Goal: Find specific page/section: Find specific page/section

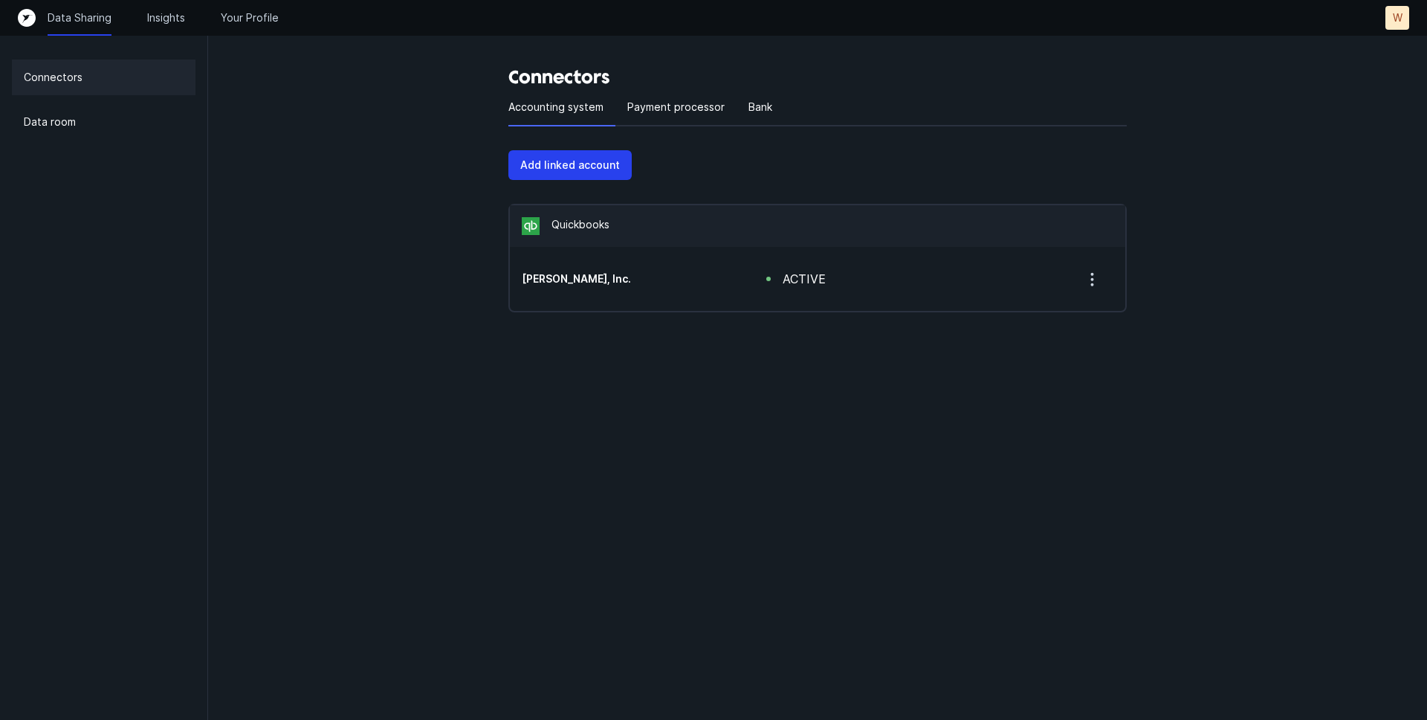
click at [1096, 282] on icon "button" at bounding box center [1092, 279] width 19 height 19
click at [1024, 317] on p "Remove" at bounding box center [1030, 318] width 41 height 18
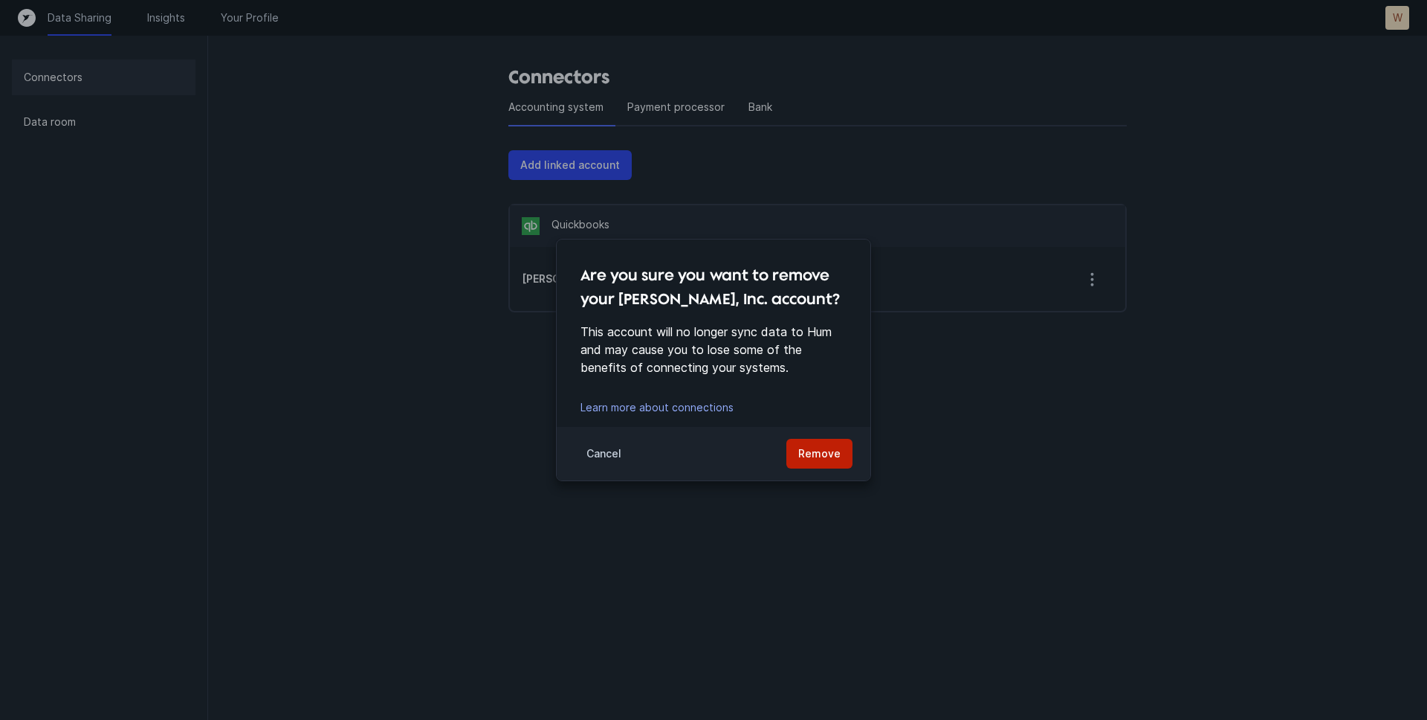
click at [827, 461] on p "Remove" at bounding box center [819, 453] width 42 height 18
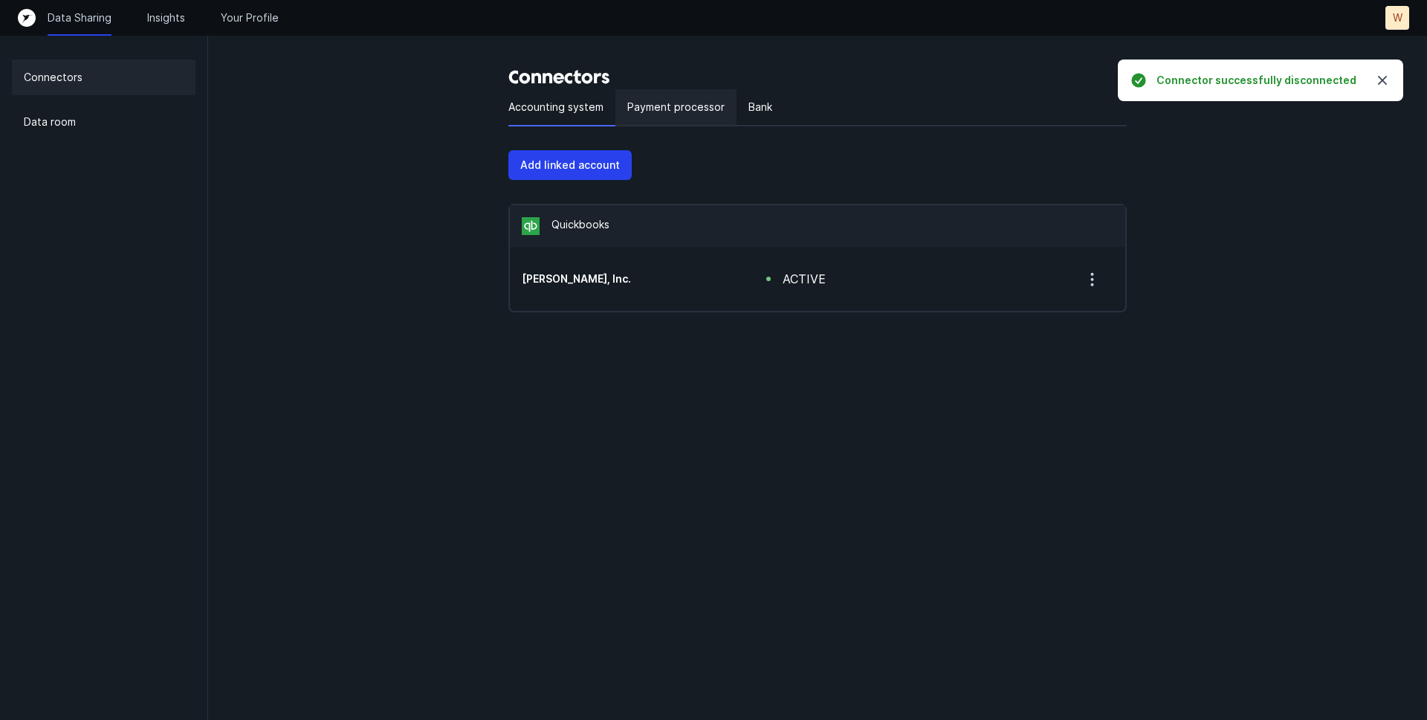
click at [671, 111] on p "Payment processor" at bounding box center [675, 107] width 97 height 18
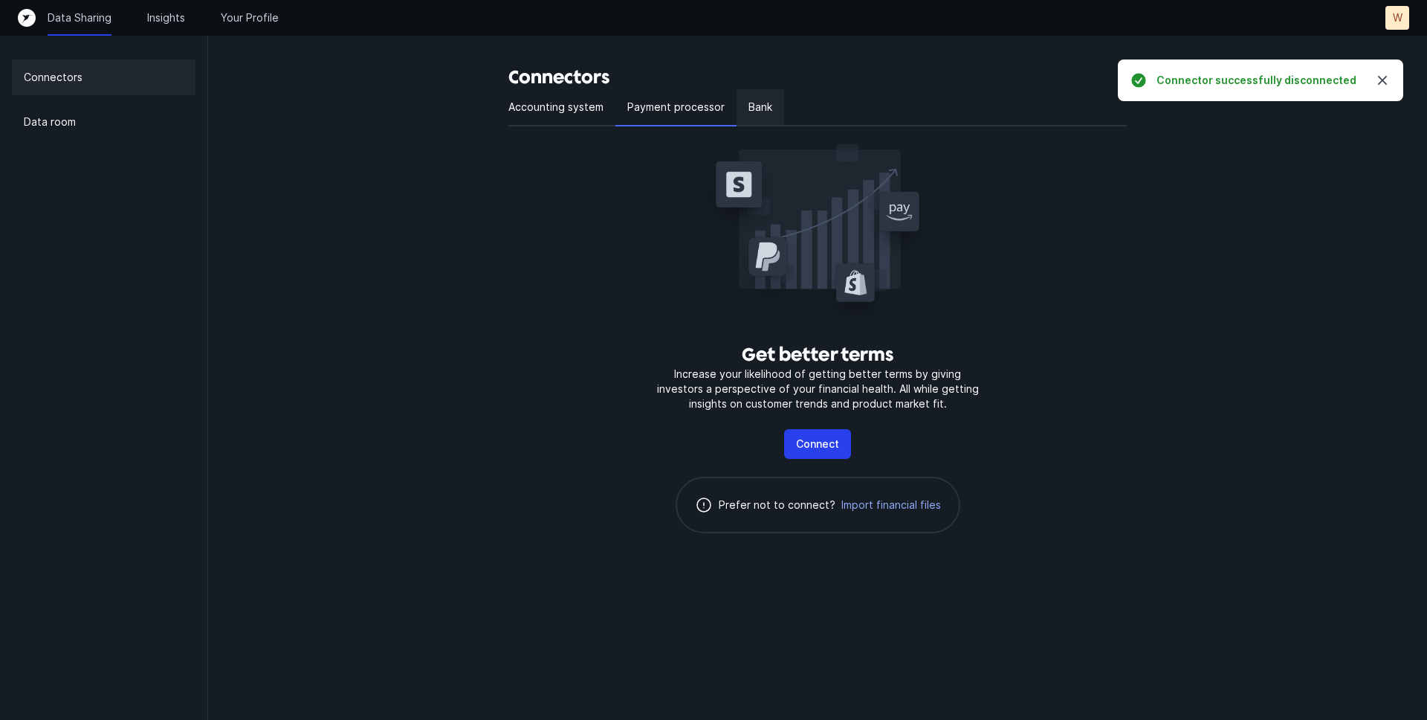
click at [764, 111] on p "Bank" at bounding box center [761, 107] width 24 height 18
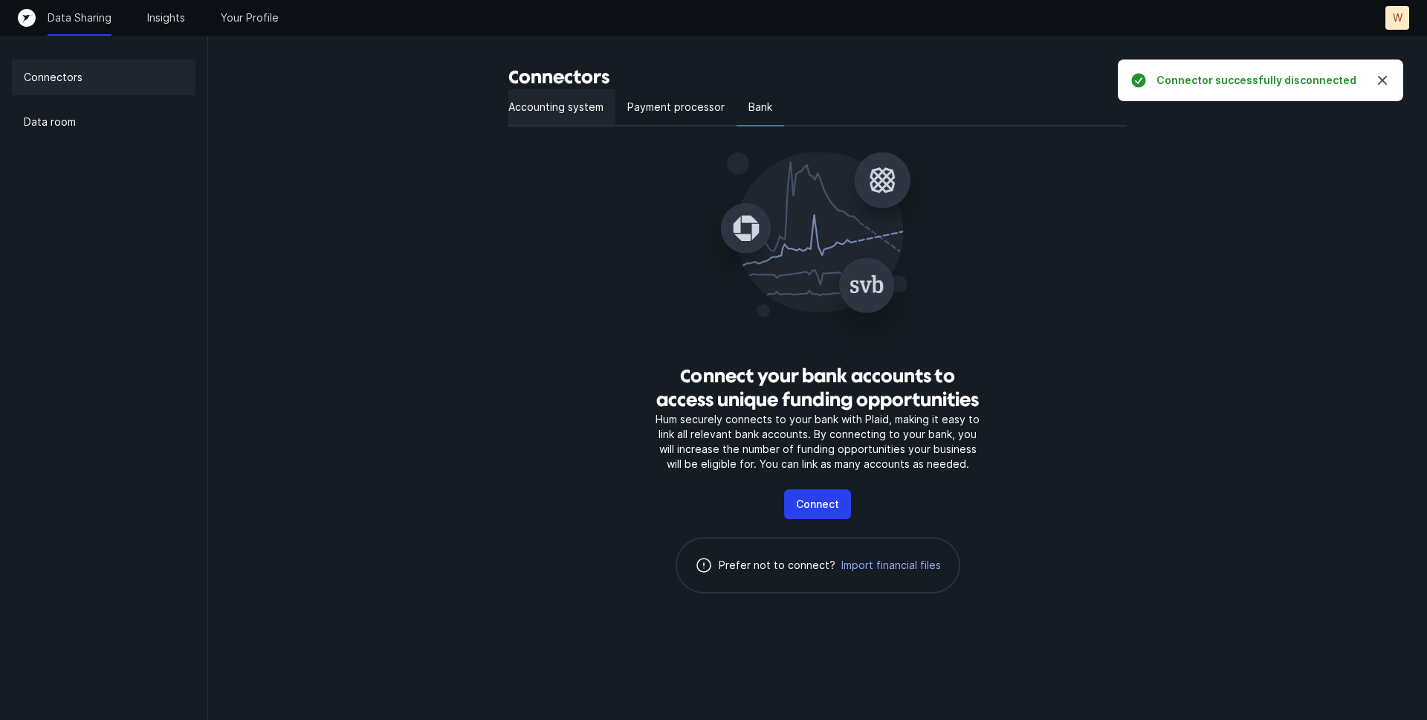
click at [564, 111] on p "Accounting system" at bounding box center [555, 107] width 95 height 18
